Goal: Navigation & Orientation: Find specific page/section

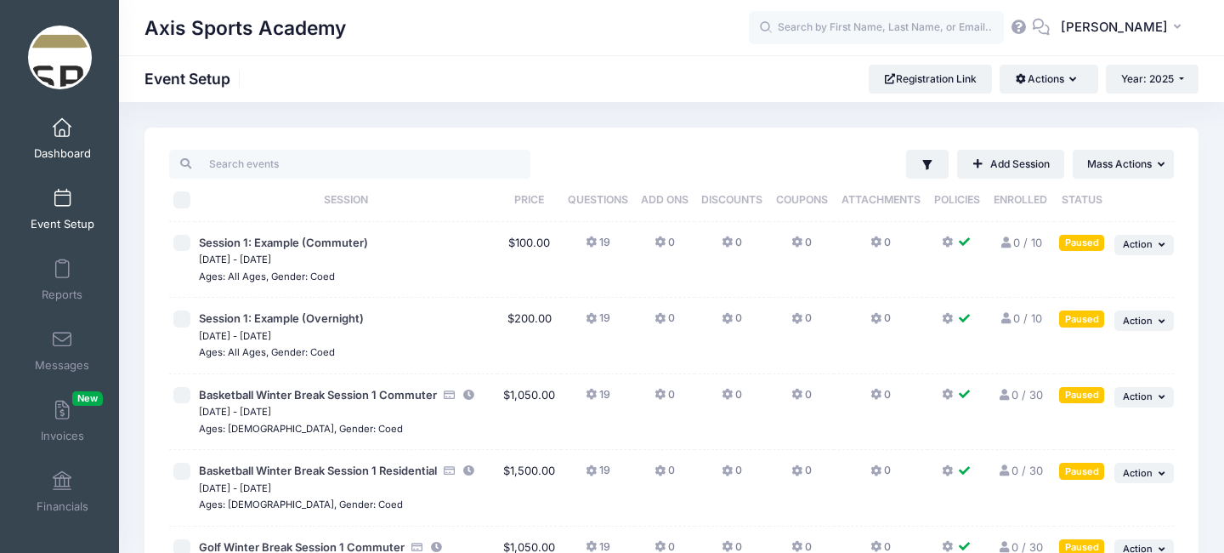
click at [62, 128] on span at bounding box center [62, 128] width 0 height 19
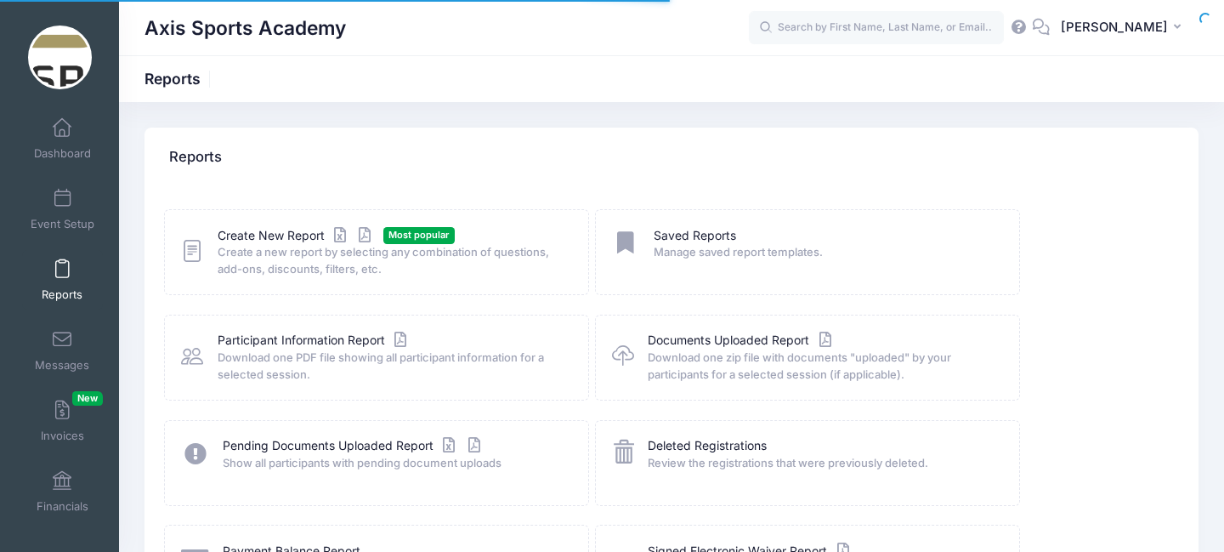
click at [93, 293] on link "Reports" at bounding box center [62, 280] width 81 height 60
click at [45, 146] on span "Dashboard" at bounding box center [62, 153] width 57 height 14
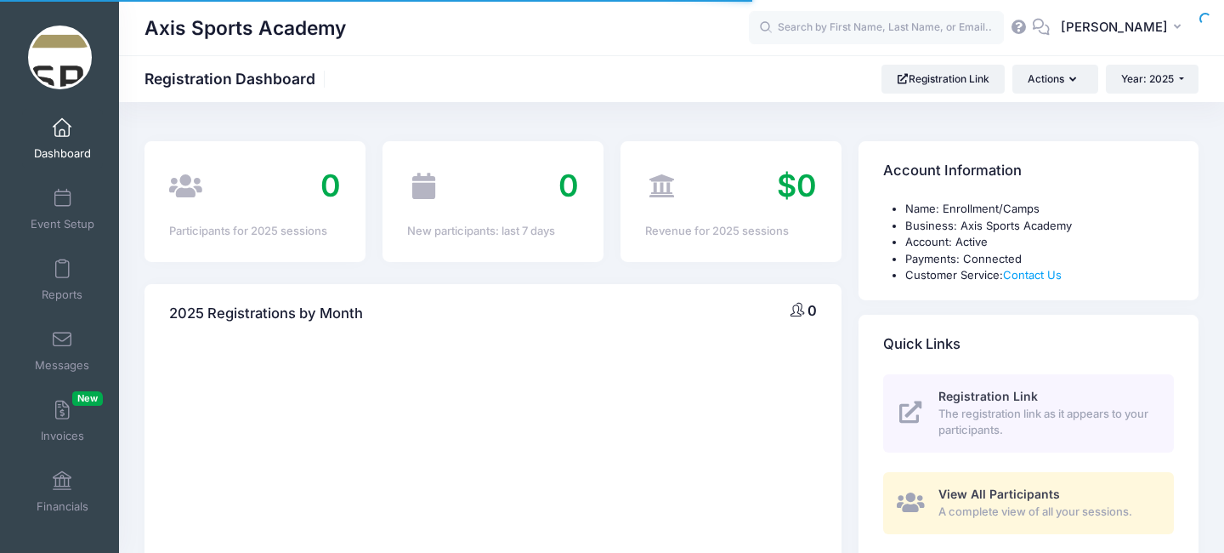
click at [62, 194] on span at bounding box center [62, 199] width 0 height 19
